Goal: Task Accomplishment & Management: Use online tool/utility

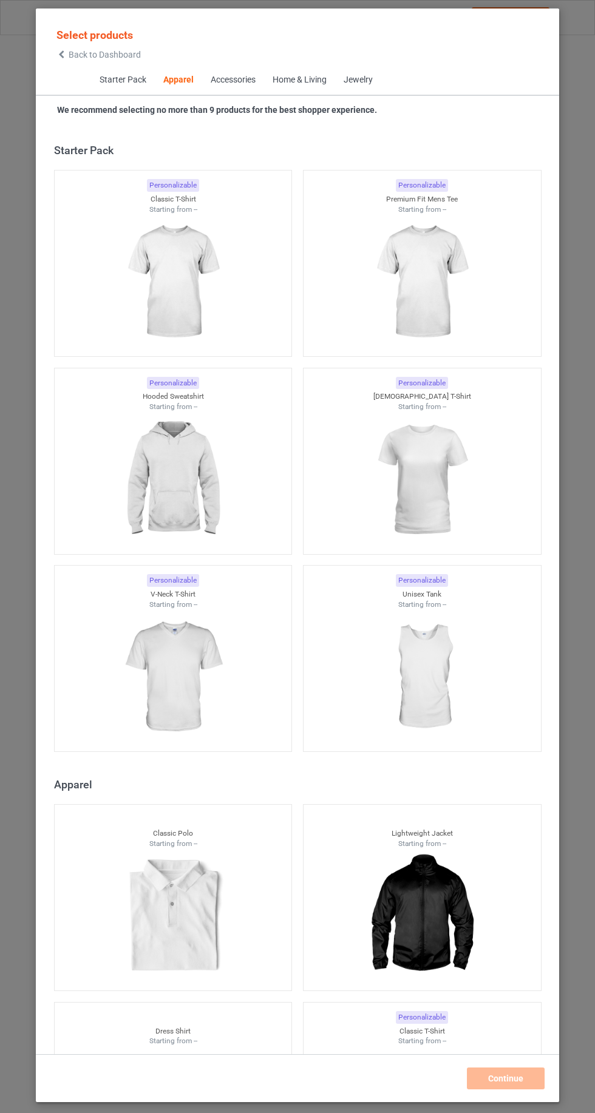
click at [61, 54] on icon at bounding box center [61, 54] width 10 height 8
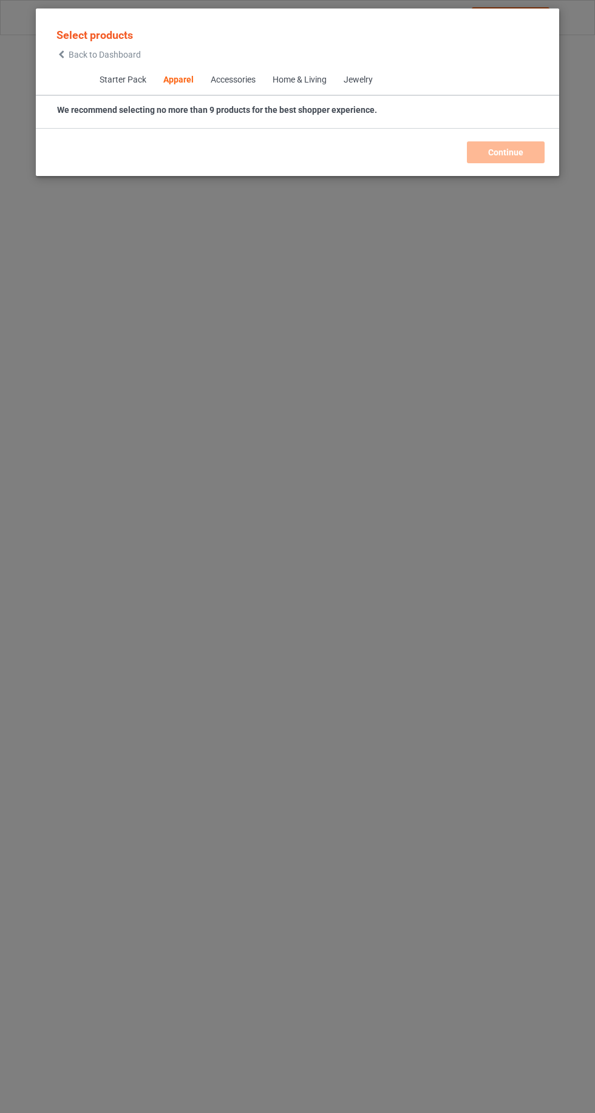
click at [61, 56] on icon at bounding box center [61, 54] width 10 height 8
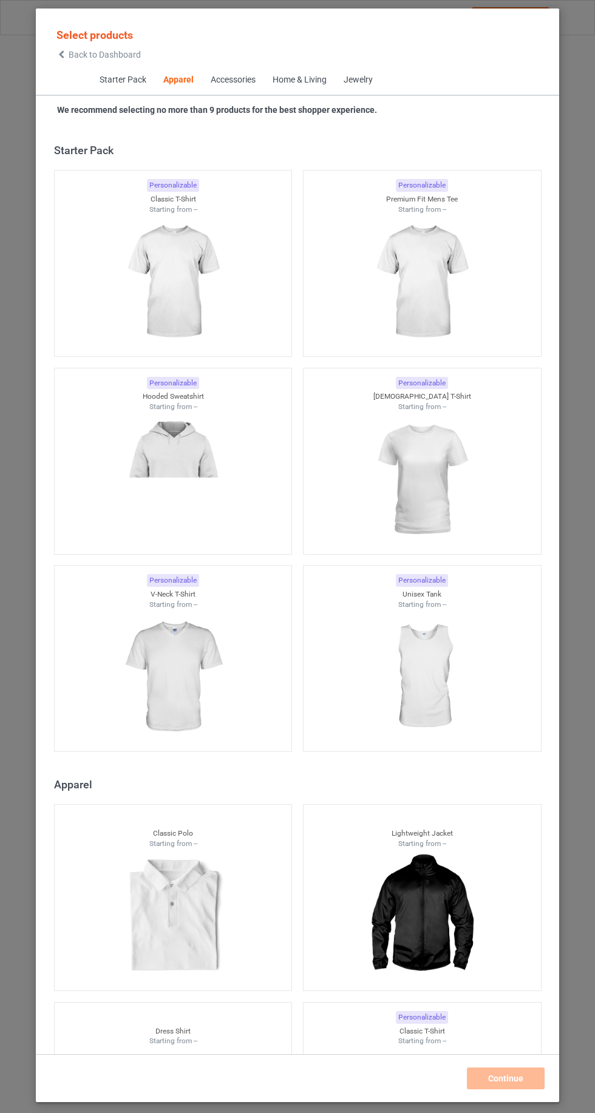
scroll to position [650, 0]
